Goal: Task Accomplishment & Management: Use online tool/utility

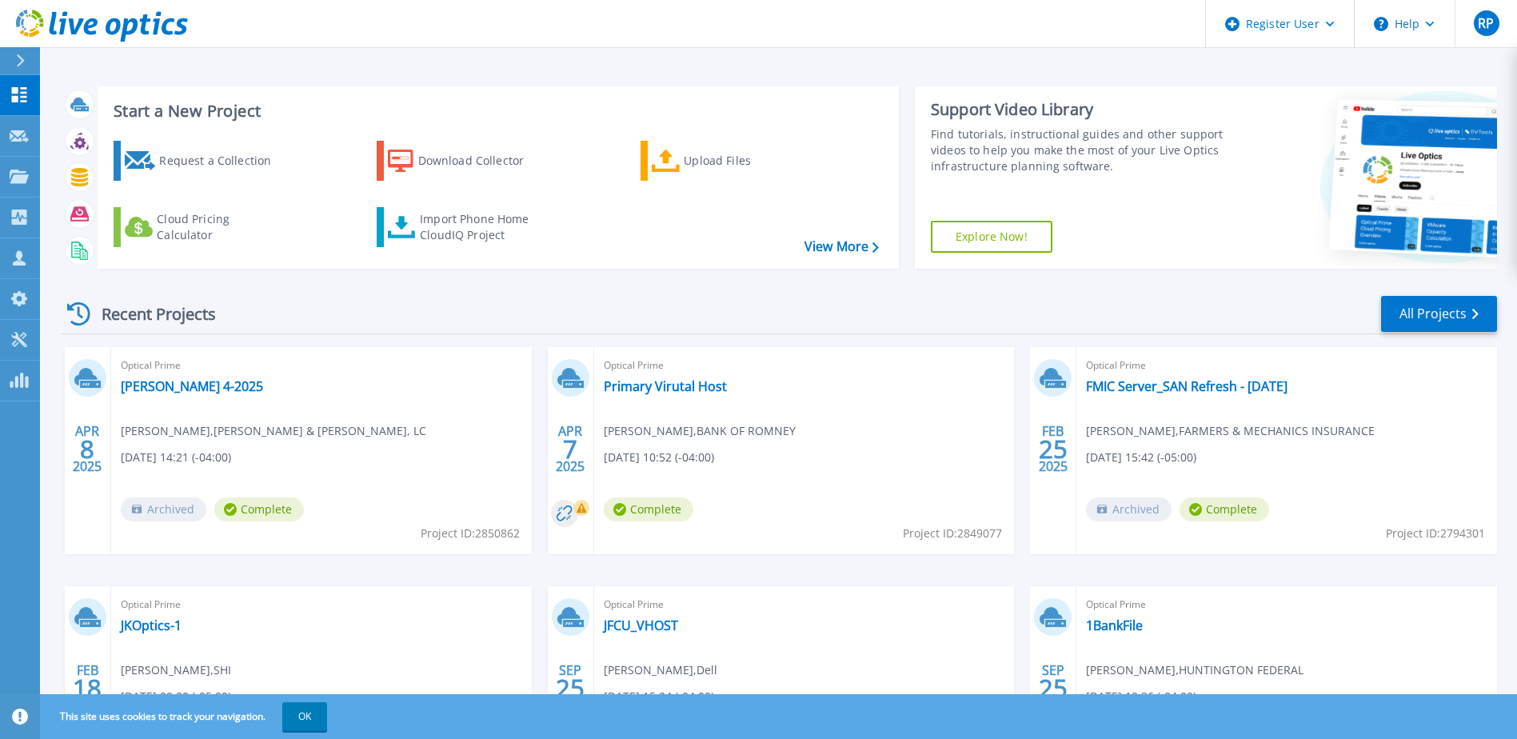
click at [17, 65] on icon at bounding box center [20, 60] width 9 height 13
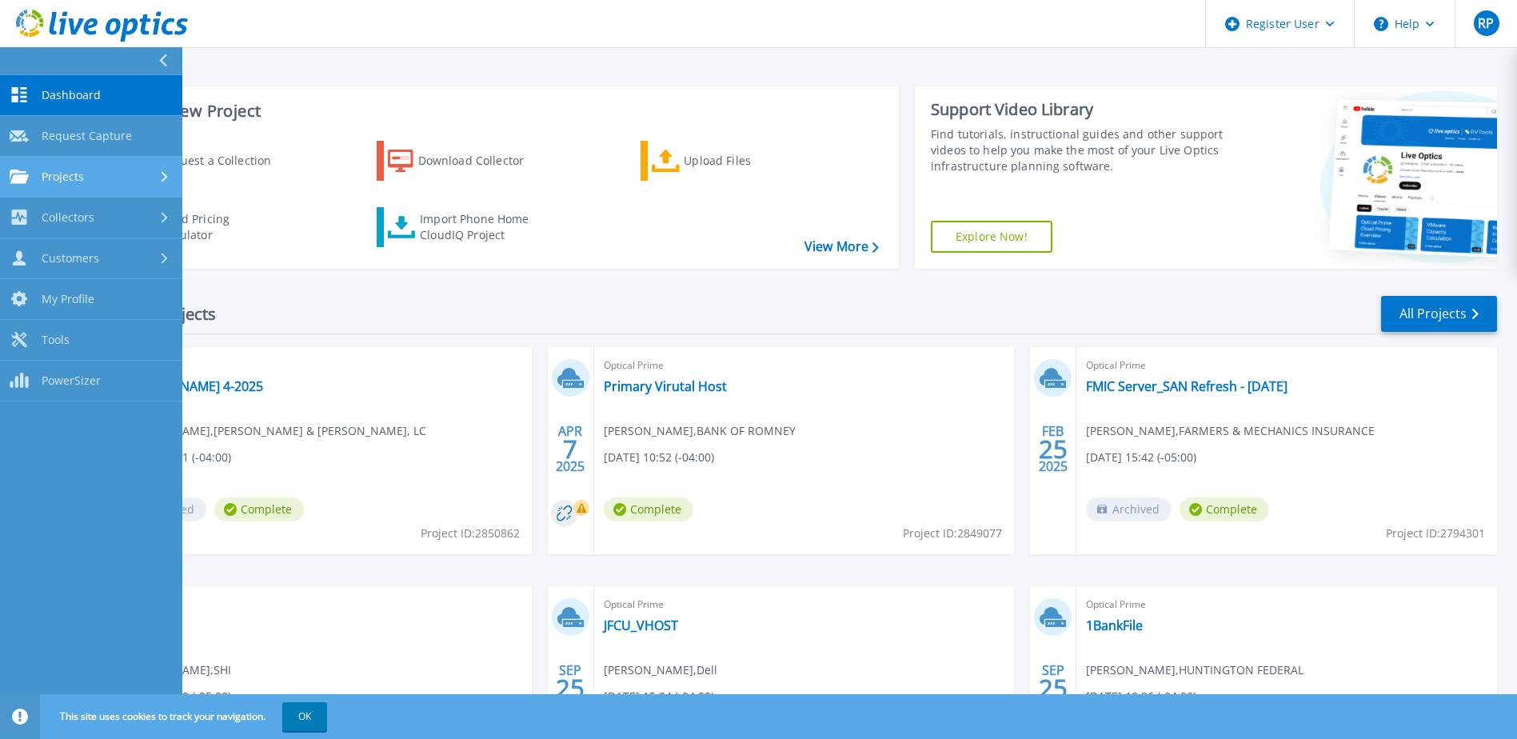
click at [79, 170] on span "Projects" at bounding box center [63, 177] width 42 height 14
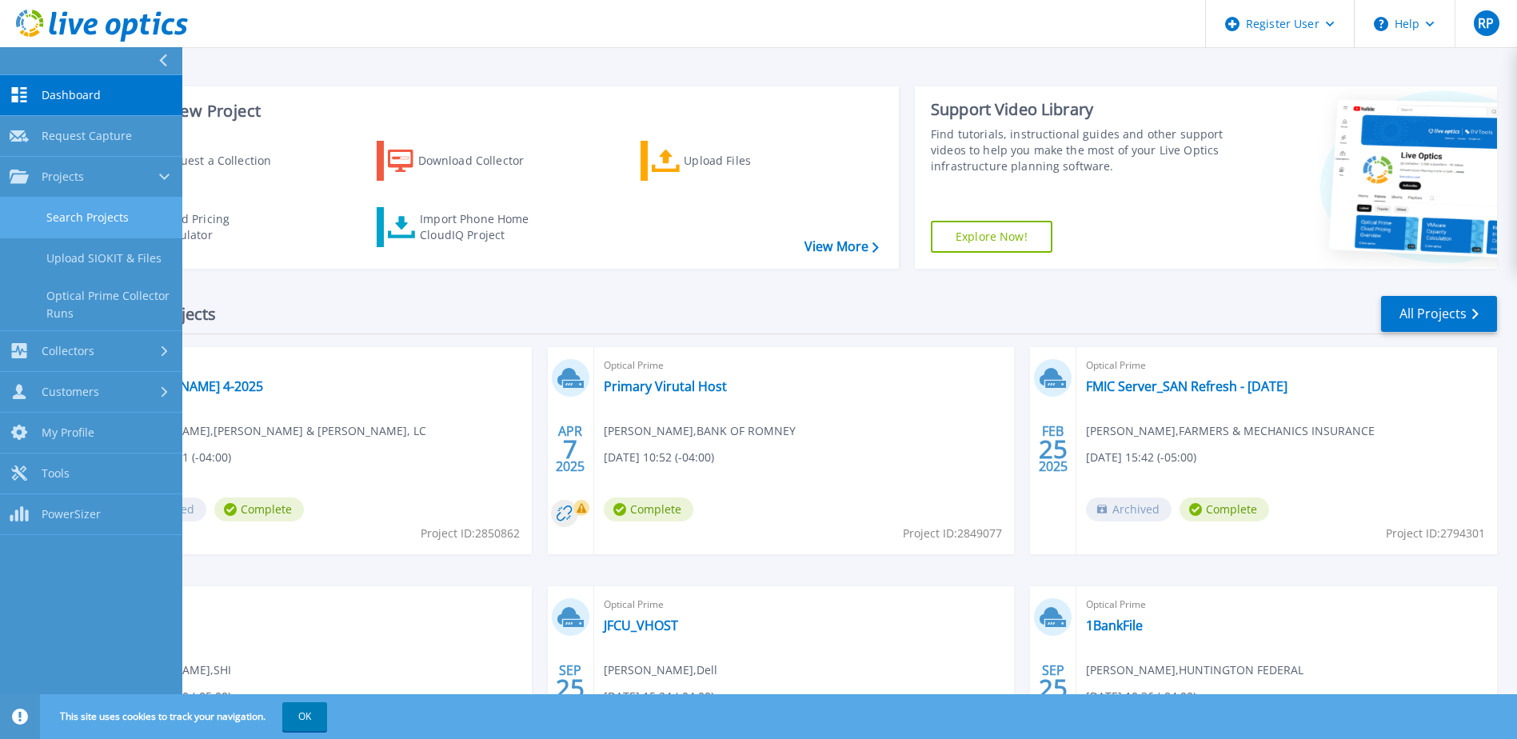
click at [77, 211] on link "Search Projects" at bounding box center [91, 217] width 182 height 41
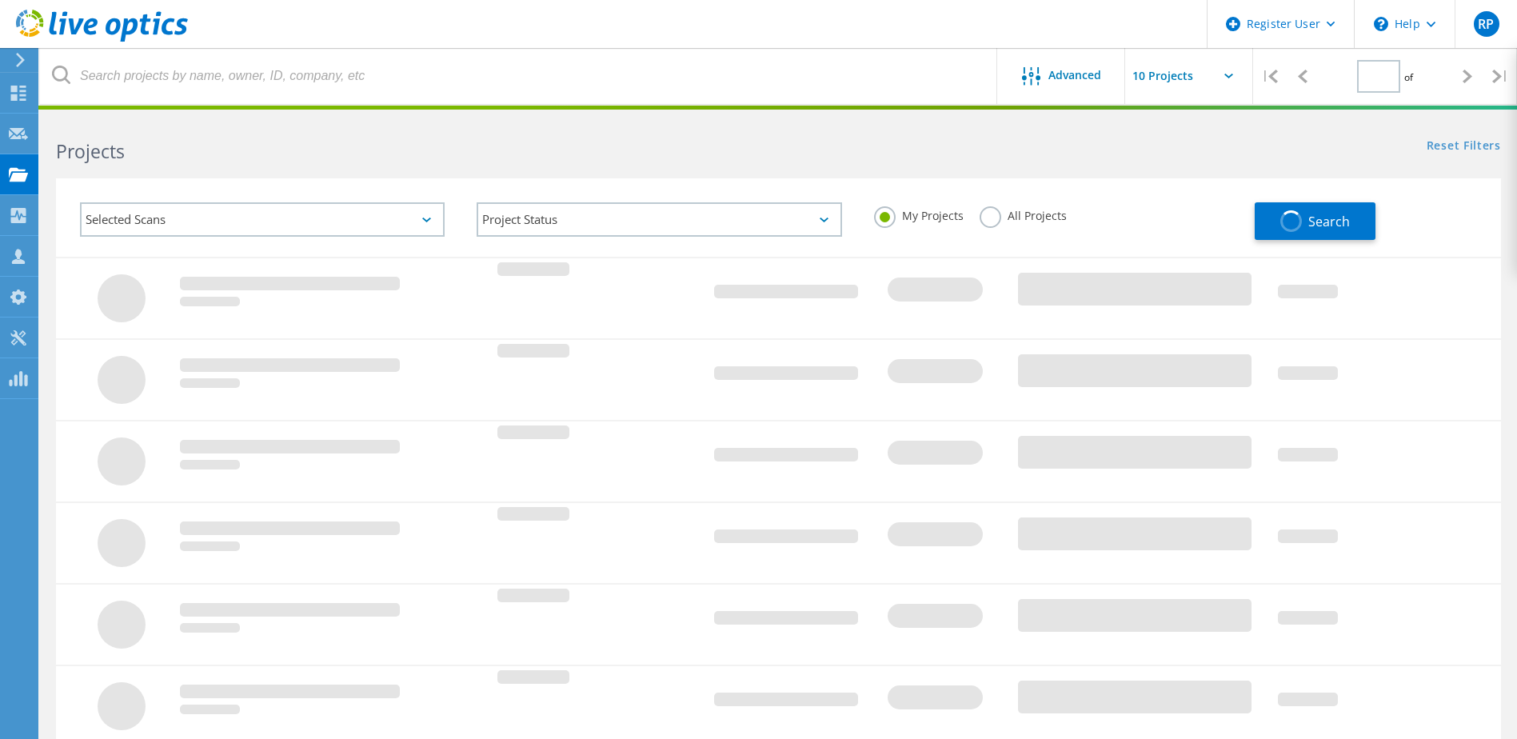
type input "1"
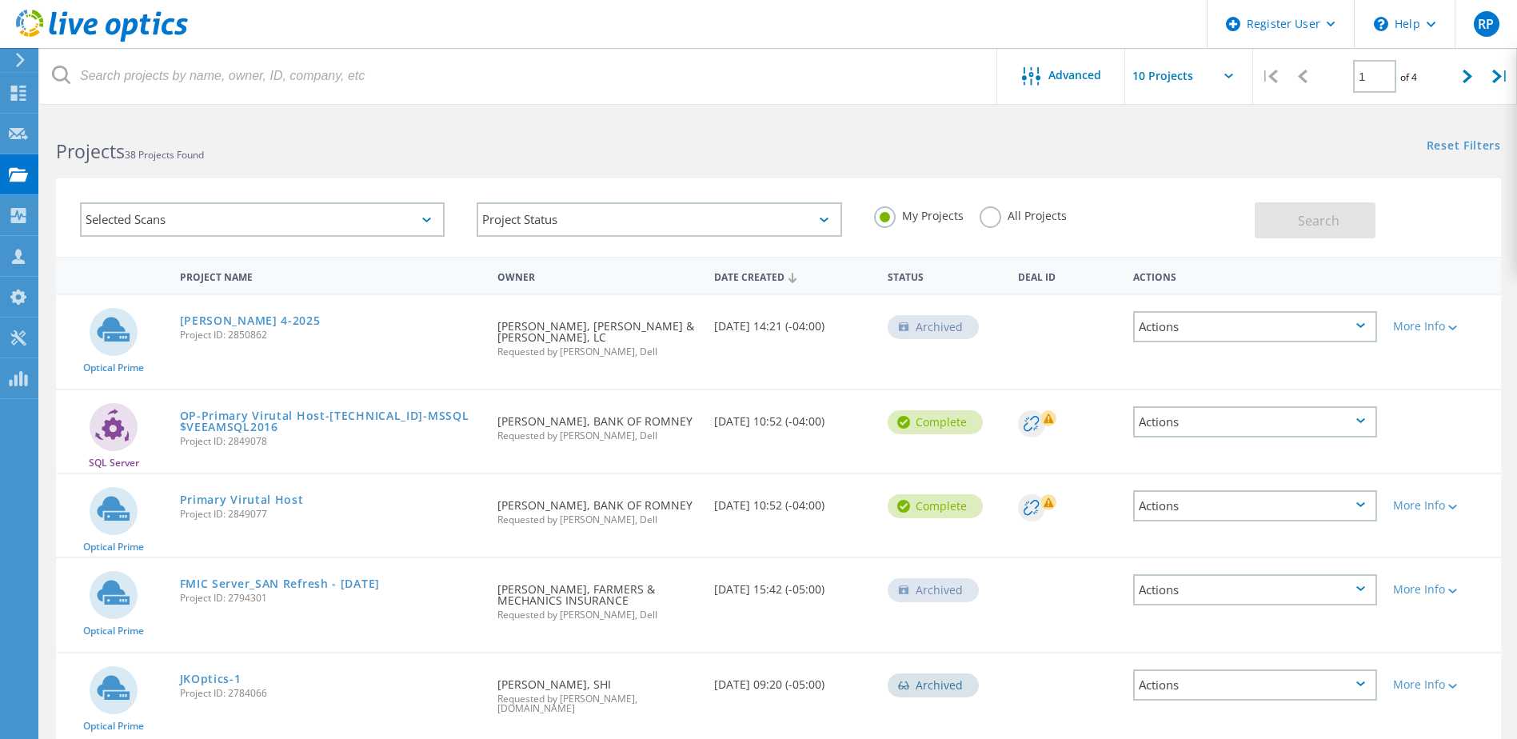
click at [992, 219] on label "All Projects" at bounding box center [1022, 213] width 87 height 15
click at [0, 0] on input "All Projects" at bounding box center [0, 0] width 0 height 0
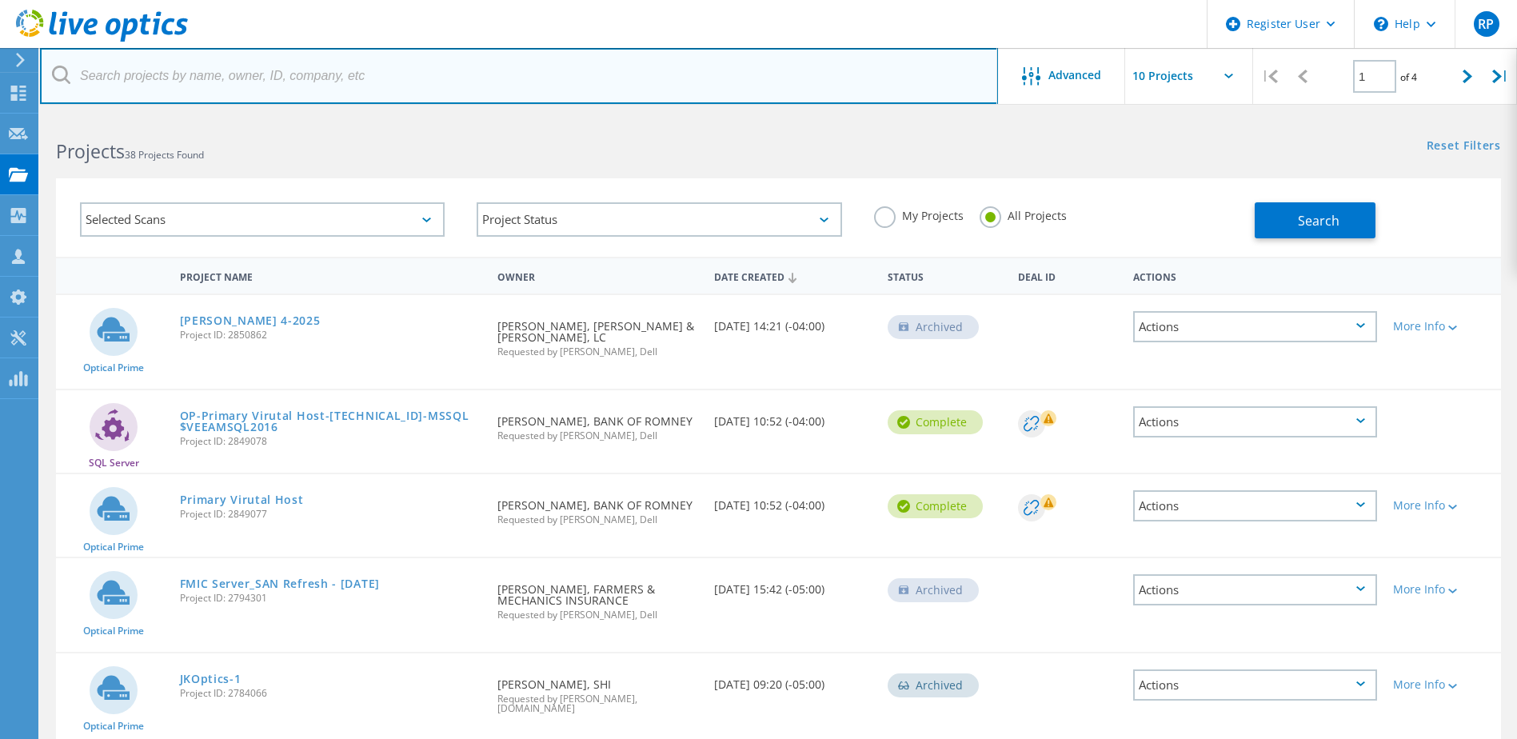
paste input "2005507376"
type input "2005507376"
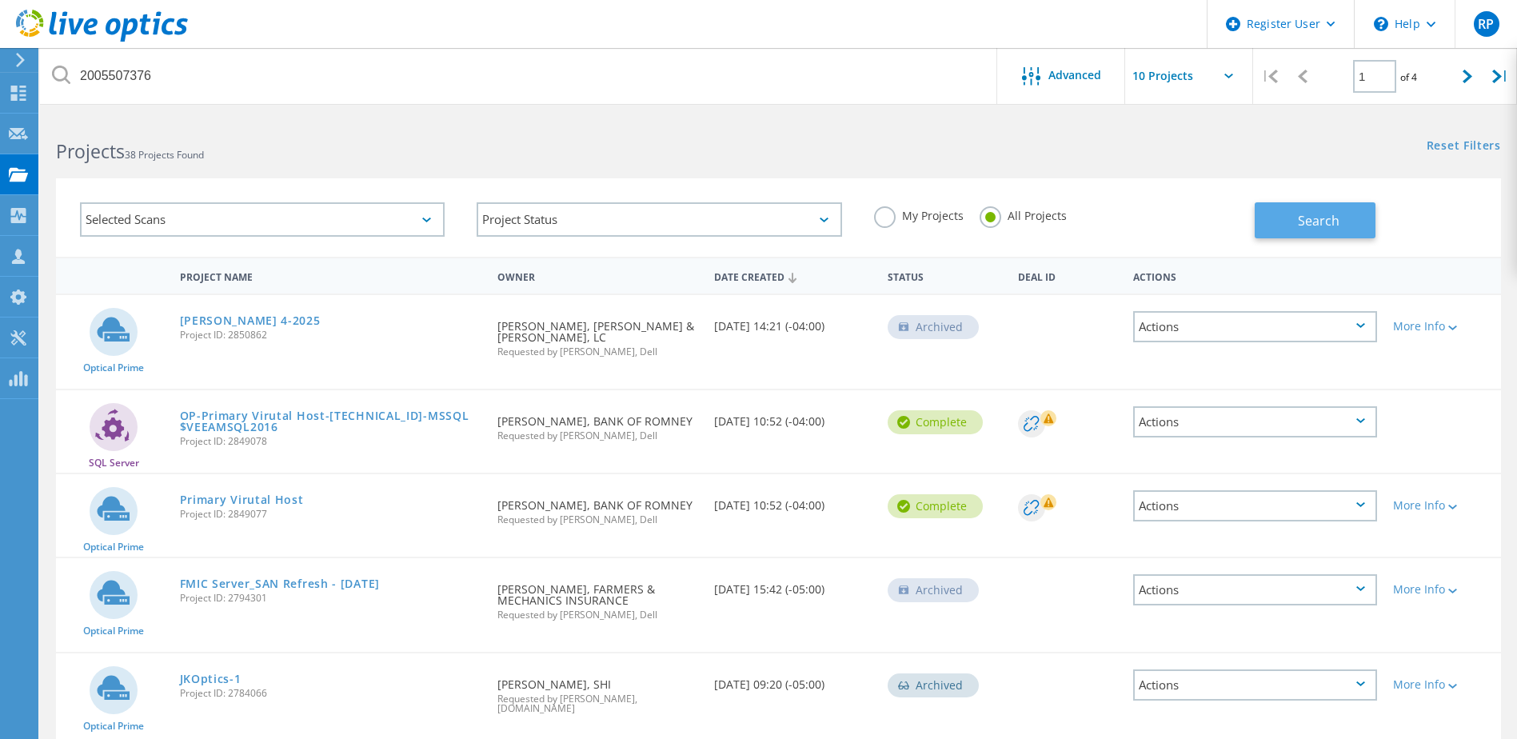
click at [1286, 217] on button "Search" at bounding box center [1314, 220] width 121 height 36
